Goal: Find specific page/section: Find specific page/section

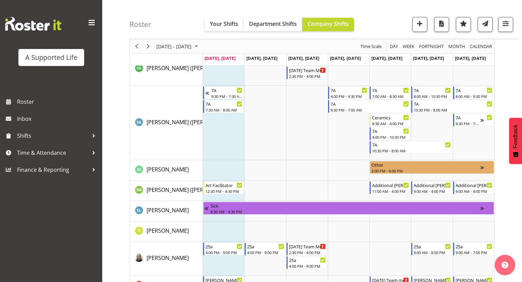
scroll to position [3126, 0]
click at [184, 190] on span "[PERSON_NAME] ([PERSON_NAME]" at bounding box center [190, 189] width 88 height 7
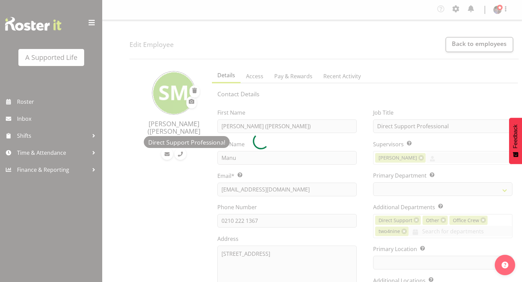
select select "TimelineWeek"
select select
